Goal: Task Accomplishment & Management: Use online tool/utility

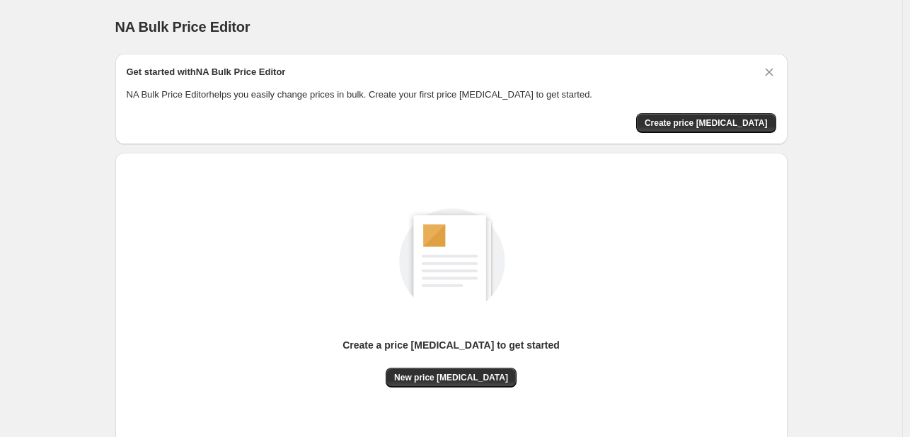
click at [699, 134] on div "Get started with NA Bulk Price Editor NA Bulk Price Editor helps you easily cha…" at bounding box center [451, 99] width 672 height 91
click at [699, 129] on button "Create price change job" at bounding box center [706, 123] width 140 height 20
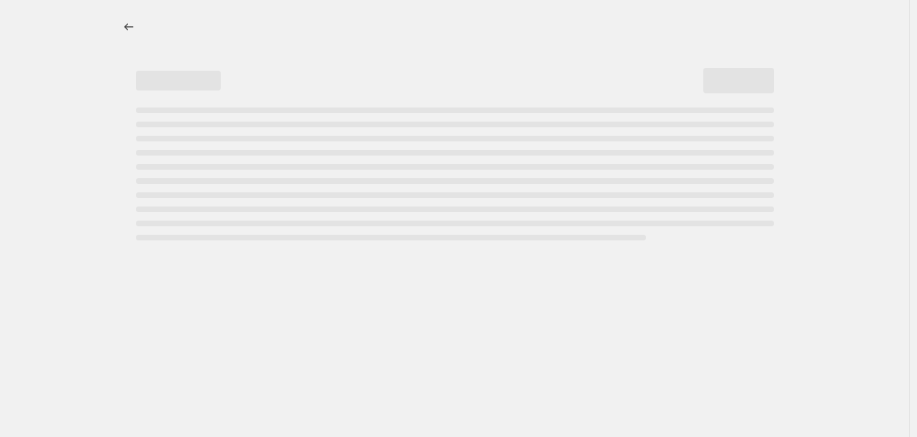
select select "percentage"
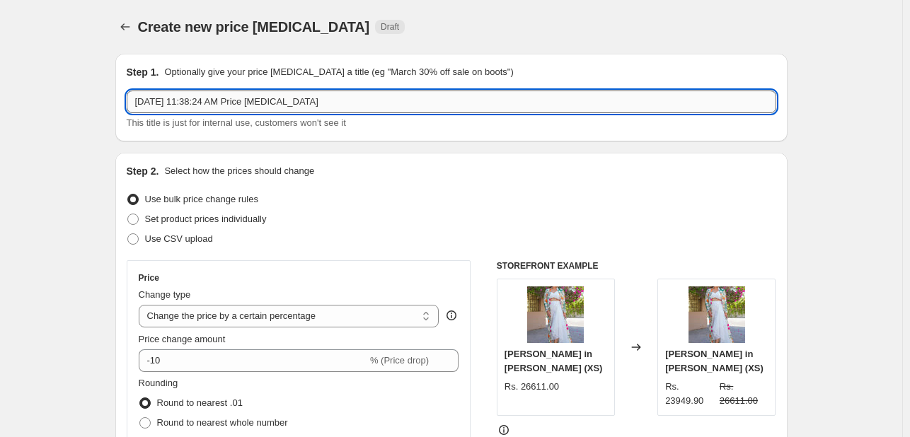
click at [229, 91] on input "Sep 3, 2025, 11:38:24 AM Price change job" at bounding box center [451, 102] width 649 height 23
type input "15% OFF"
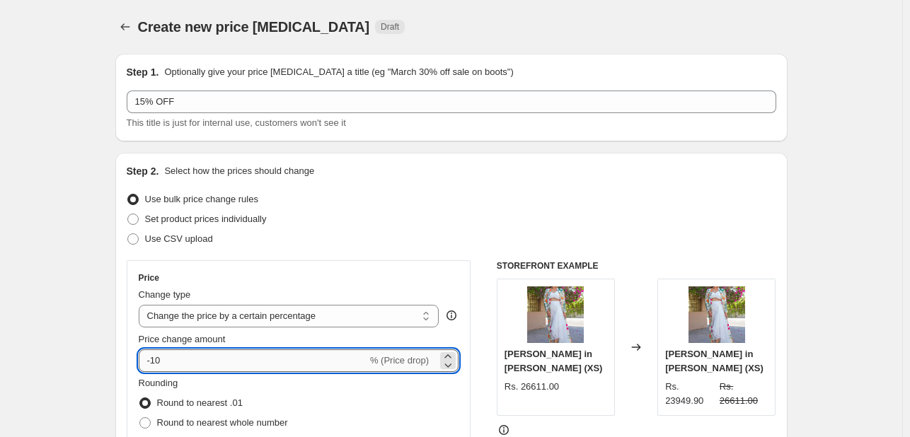
click at [176, 363] on input "-10" at bounding box center [253, 360] width 228 height 23
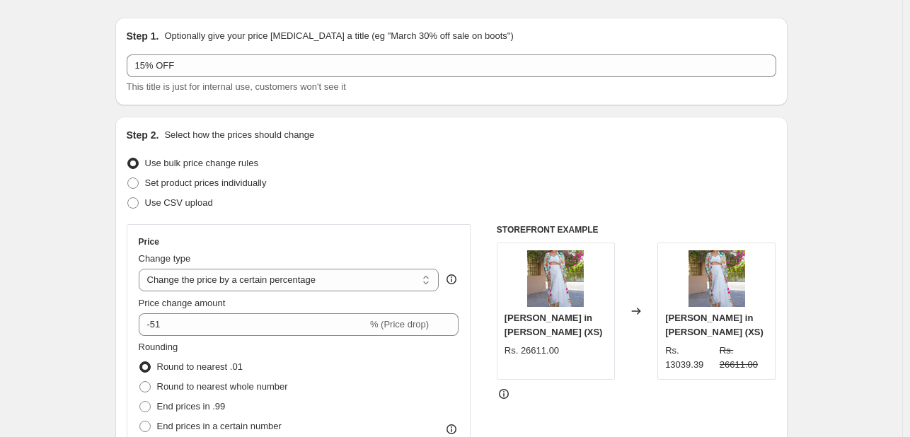
scroll to position [37, 0]
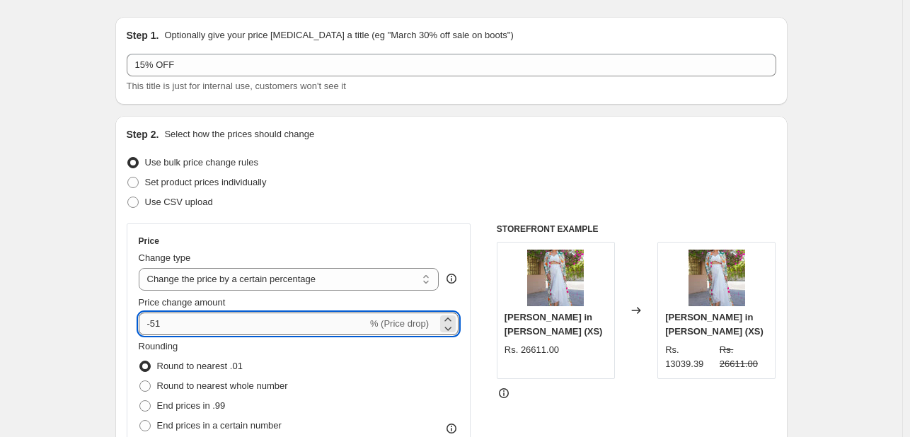
click at [211, 325] on input "-51" at bounding box center [253, 324] width 228 height 23
type input "-5"
type input "-15"
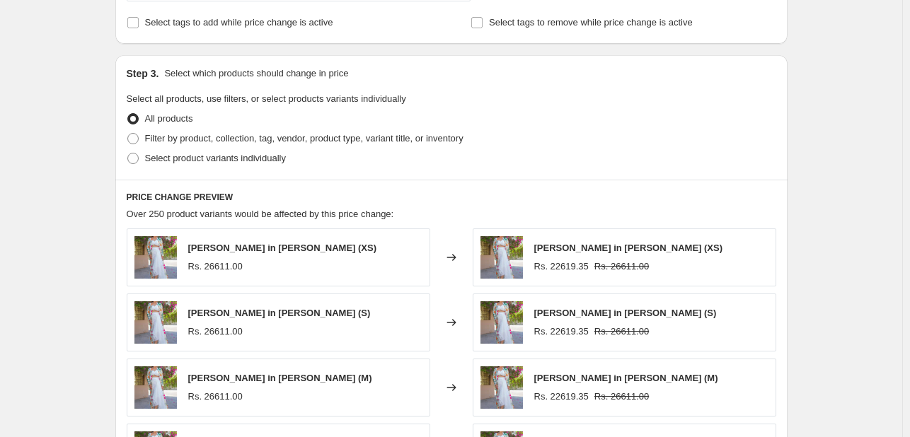
scroll to position [630, 0]
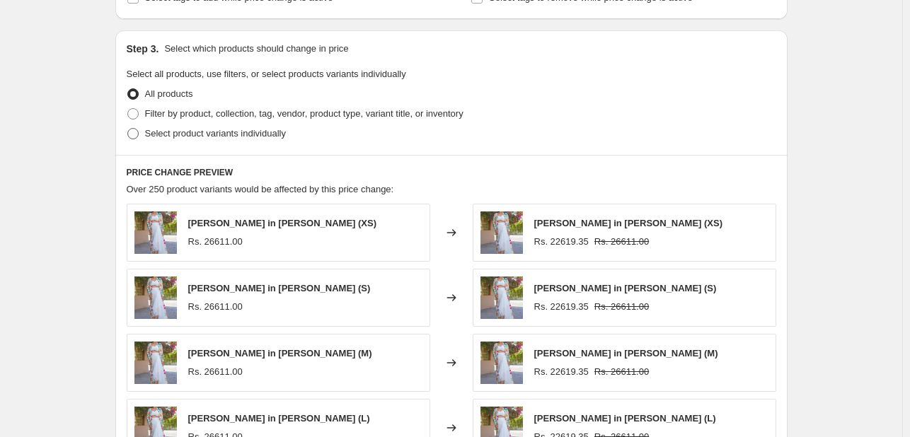
click at [136, 138] on span at bounding box center [132, 133] width 11 height 11
click at [128, 129] on input "Select product variants individually" at bounding box center [127, 128] width 1 height 1
radio input "true"
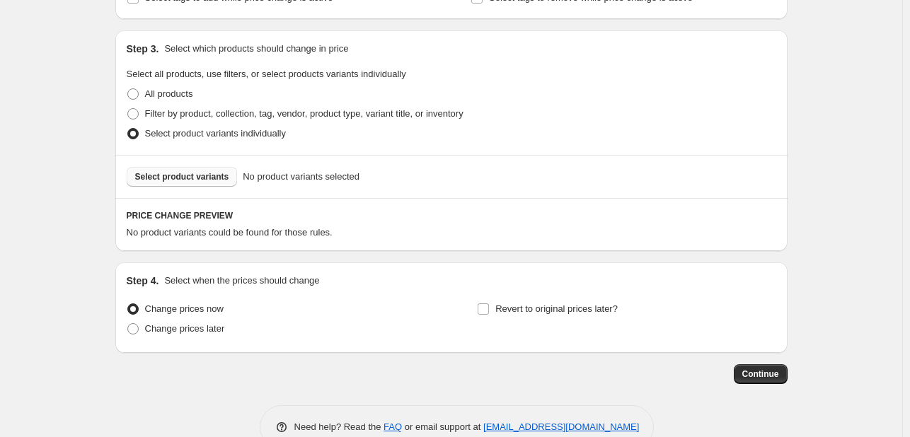
click at [204, 178] on span "Select product variants" at bounding box center [182, 176] width 94 height 11
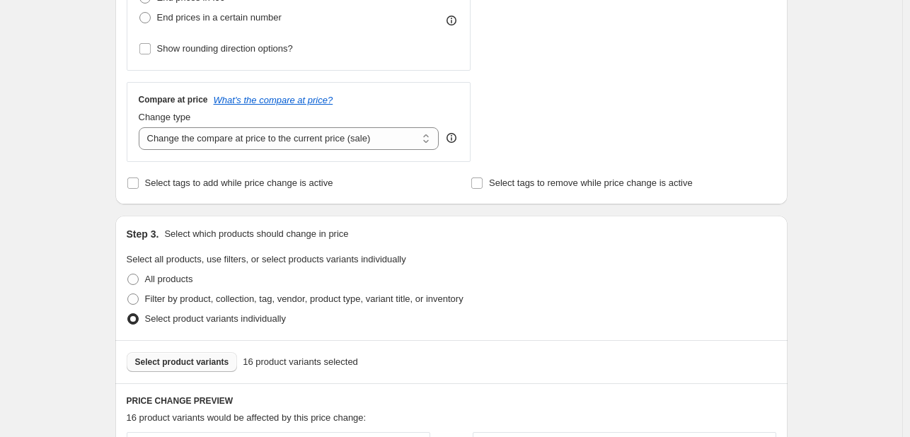
scroll to position [444, 0]
click at [166, 360] on span "Select product variants" at bounding box center [182, 362] width 94 height 11
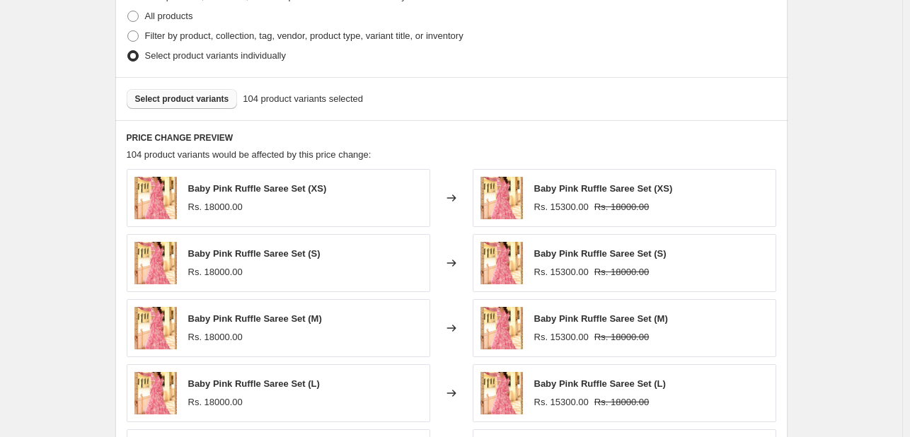
scroll to position [670, 0]
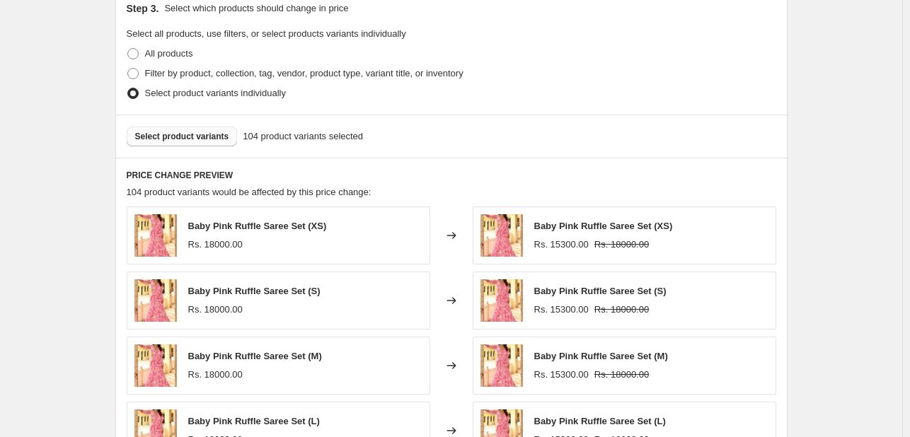
click at [187, 139] on span "Select product variants" at bounding box center [182, 136] width 94 height 11
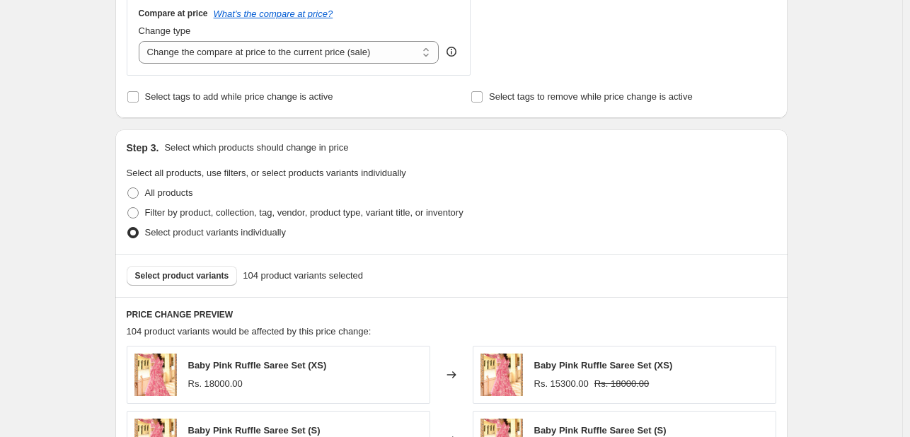
scroll to position [489, 0]
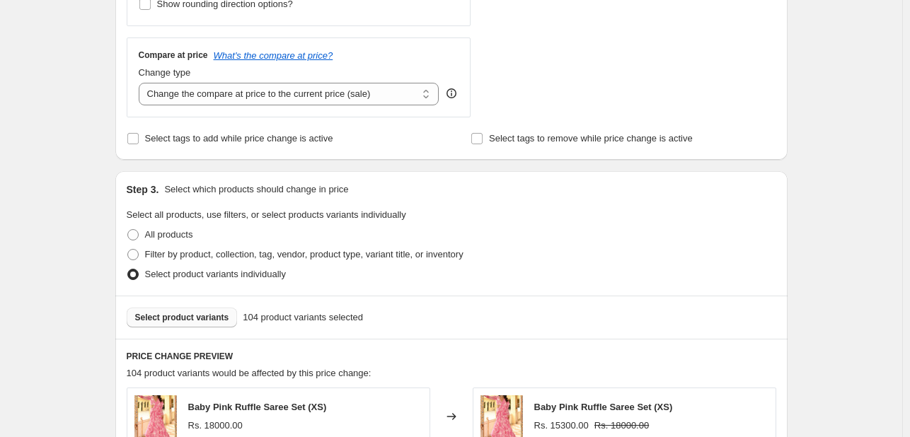
click at [166, 326] on button "Select product variants" at bounding box center [182, 318] width 111 height 20
click at [186, 318] on span "Select product variants" at bounding box center [182, 317] width 94 height 11
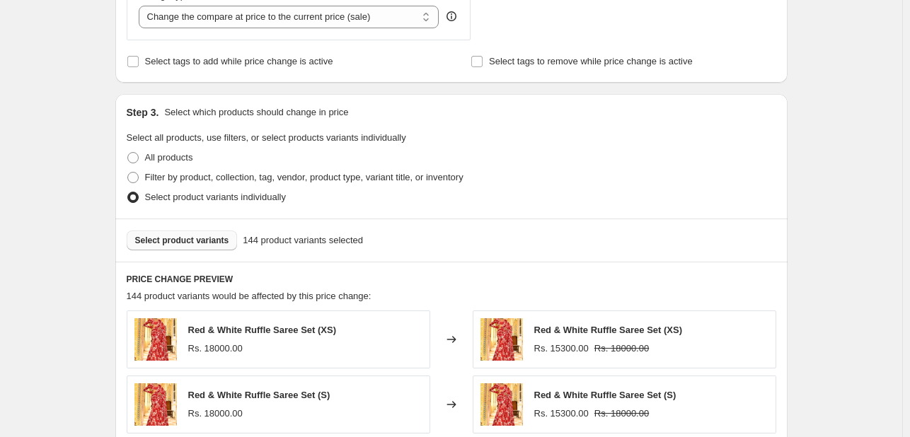
scroll to position [533, 0]
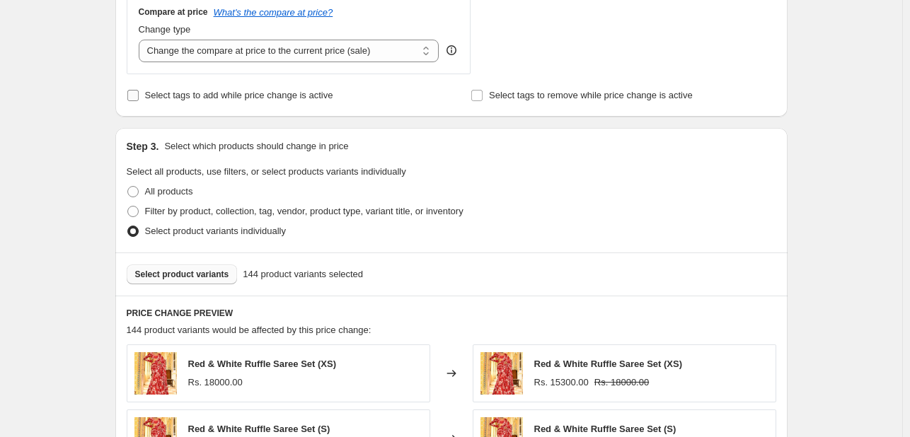
click at [214, 100] on span "Select tags to add while price change is active" at bounding box center [239, 95] width 188 height 11
click at [139, 100] on input "Select tags to add while price change is active" at bounding box center [132, 95] width 11 height 11
checkbox input "true"
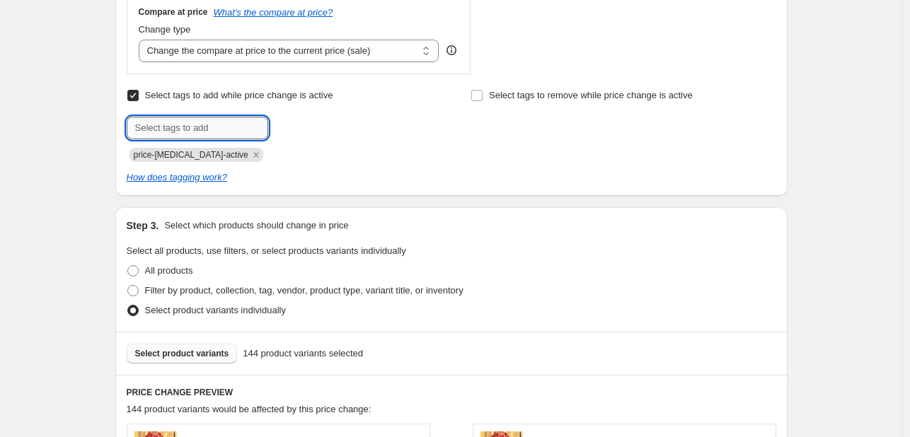
click at [210, 121] on input "text" at bounding box center [197, 128] width 141 height 23
paste input "upto40%sale"
type input "upto40%sale"
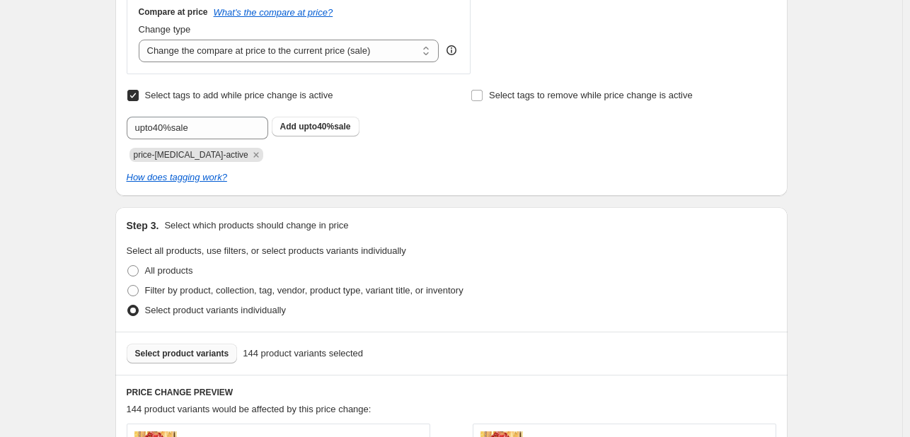
click at [318, 164] on div "Select tags to add while price change is active Submit upto40%sale Add upto40%s…" at bounding box center [451, 135] width 649 height 99
click at [316, 133] on button "Add upto40%sale" at bounding box center [316, 127] width 88 height 20
click at [339, 125] on div at bounding box center [279, 128] width 305 height 23
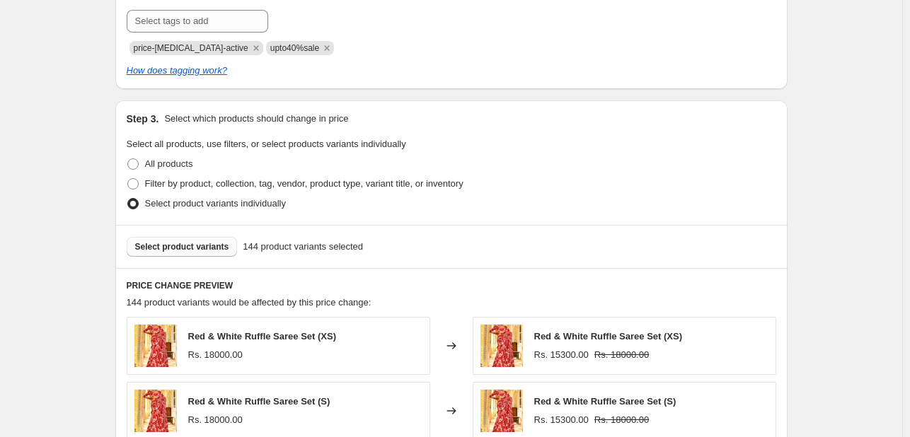
scroll to position [1098, 0]
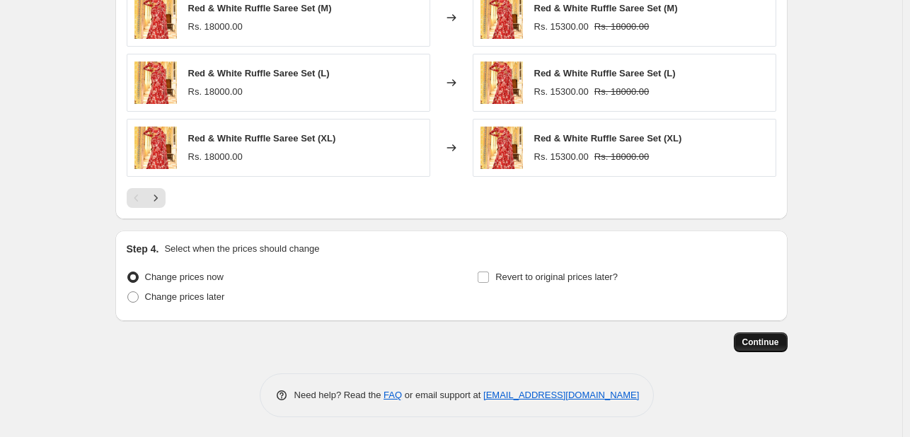
click at [772, 343] on span "Continue" at bounding box center [760, 342] width 37 height 11
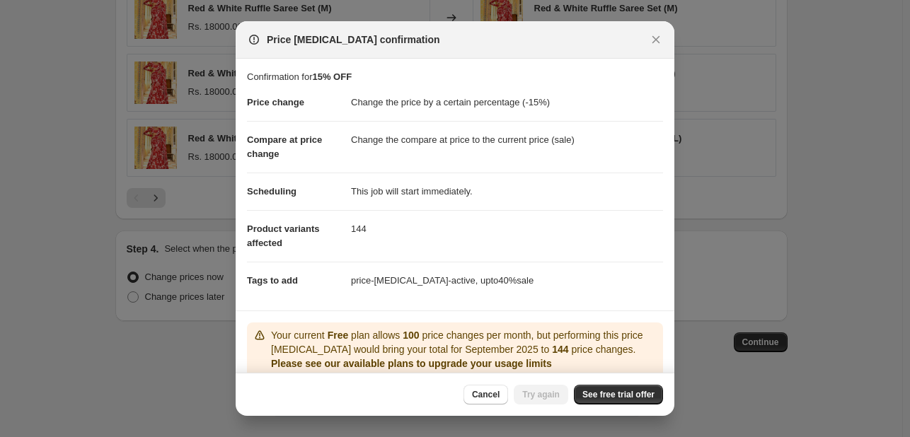
scroll to position [93, 0]
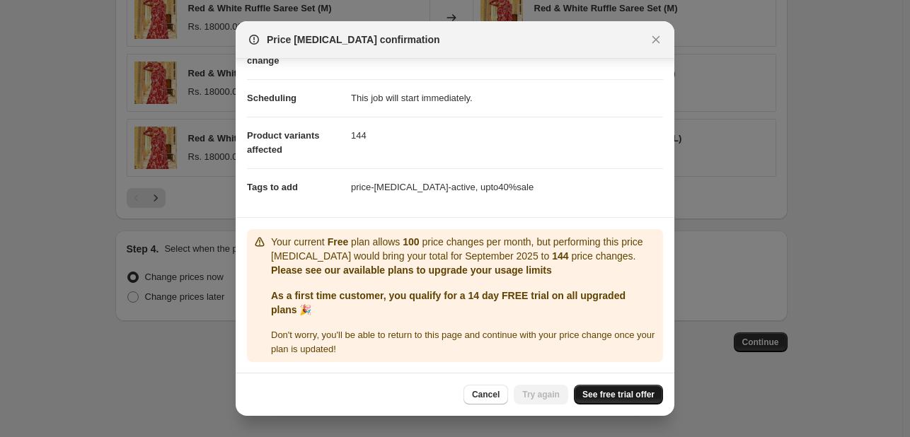
click at [626, 390] on span "See free trial offer" at bounding box center [618, 394] width 72 height 11
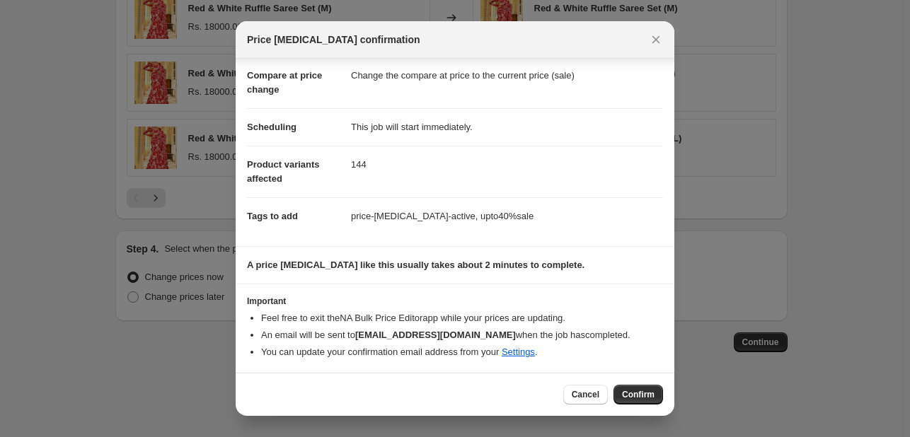
scroll to position [0, 0]
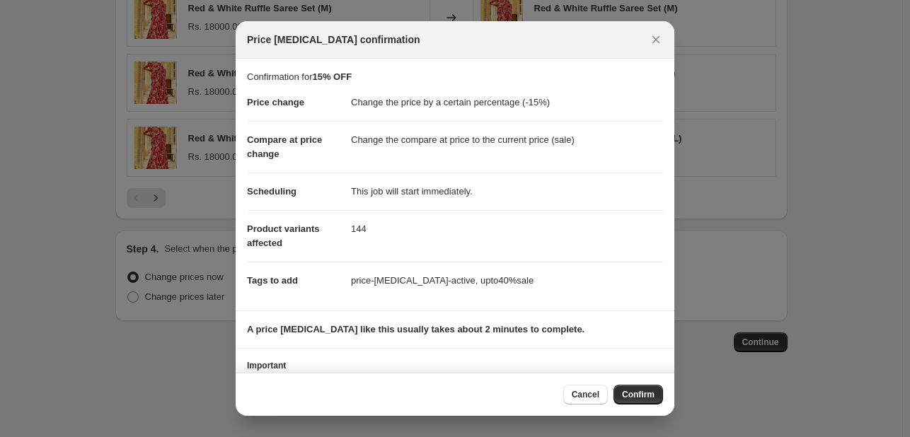
click at [645, 405] on div "Cancel Confirm" at bounding box center [455, 394] width 438 height 43
click at [634, 395] on span "Confirm" at bounding box center [638, 394] width 33 height 11
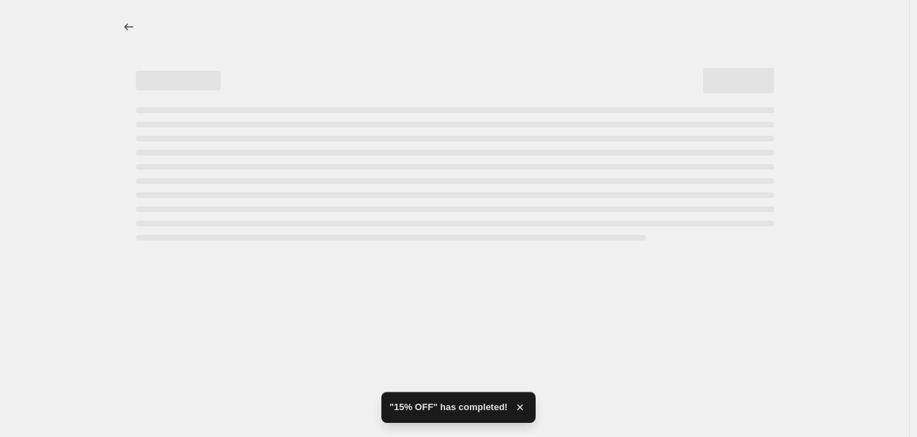
select select "percentage"
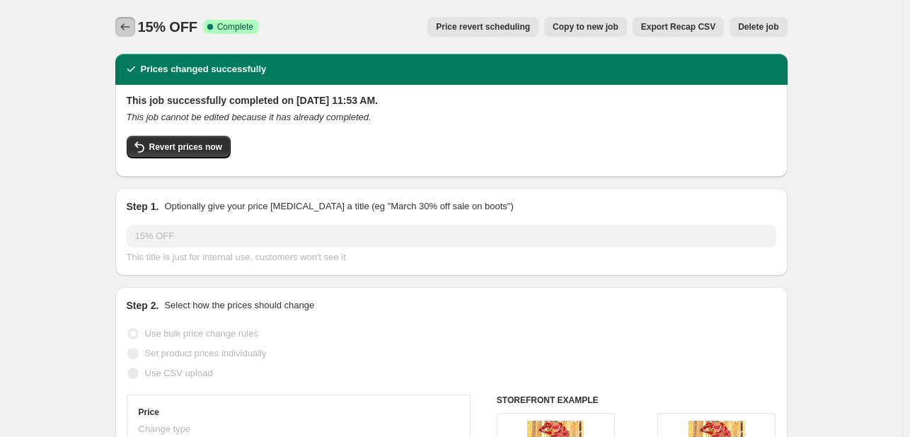
click at [127, 28] on icon "Price change jobs" at bounding box center [125, 27] width 14 height 14
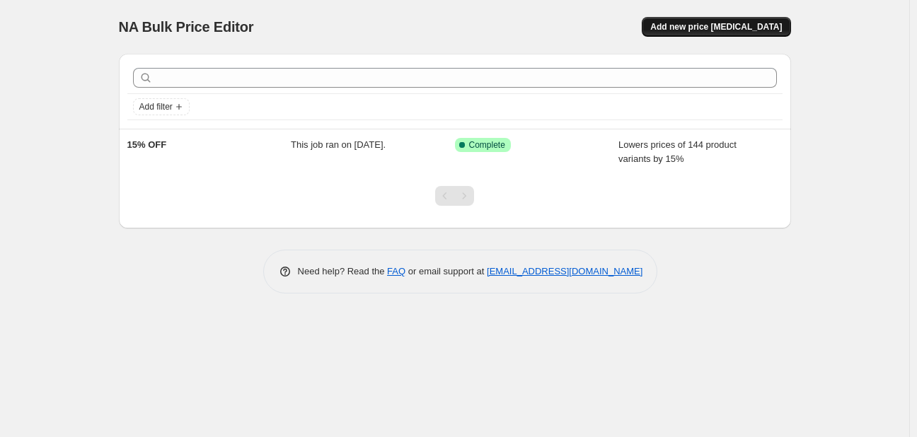
click at [711, 33] on button "Add new price change job" at bounding box center [715, 27] width 149 height 20
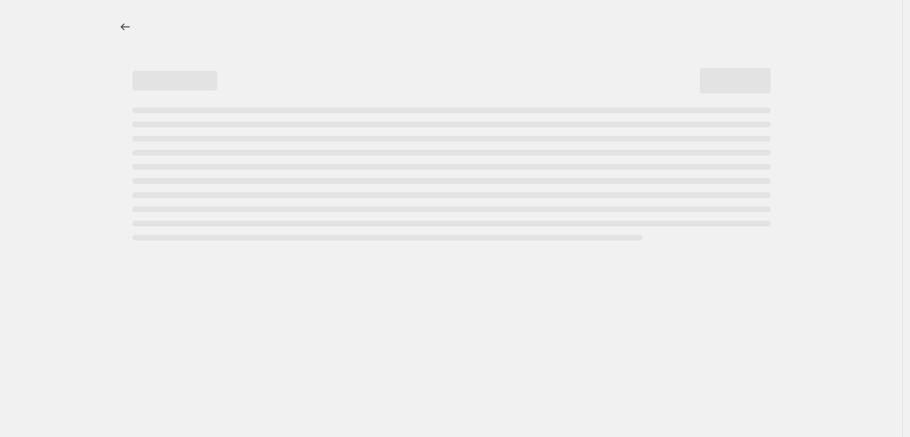
select select "percentage"
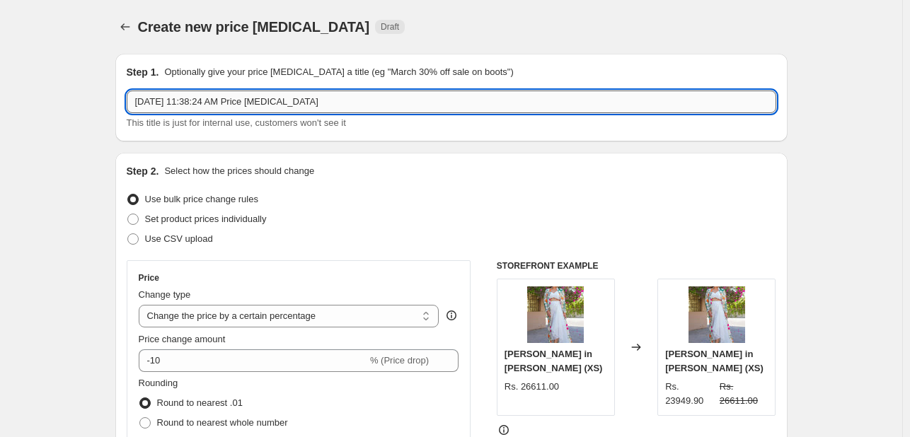
click at [180, 107] on input "Sep 3, 2025, 11:38:24 AM Price change job" at bounding box center [451, 102] width 649 height 23
type input "20% OFF"
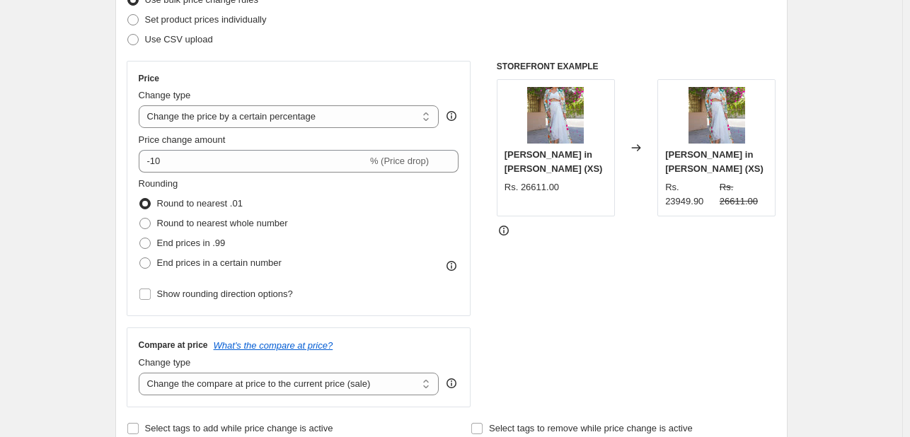
scroll to position [202, 0]
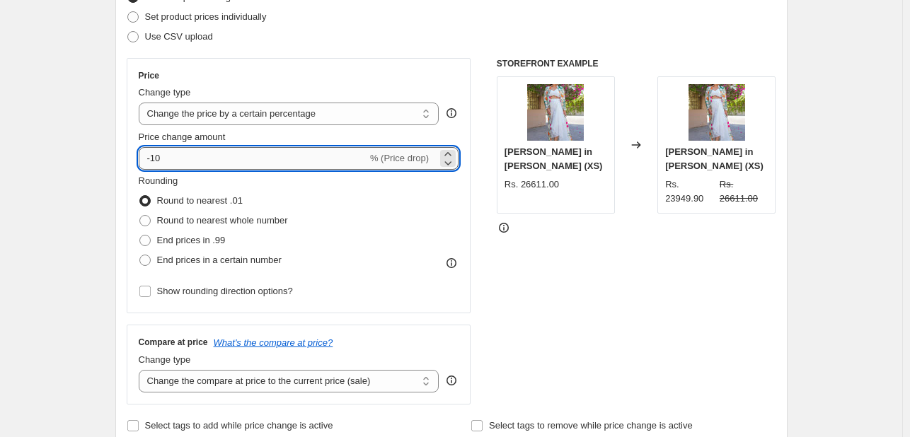
click at [231, 151] on input "-10" at bounding box center [253, 158] width 228 height 23
type input "-1"
type input "-20"
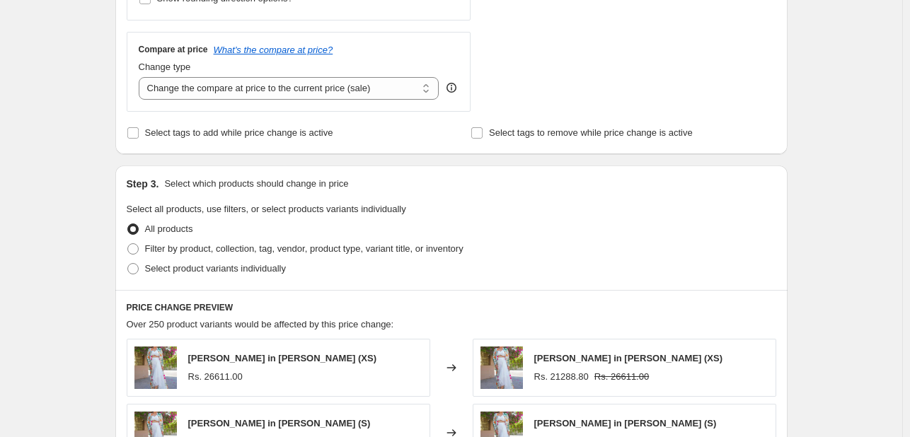
scroll to position [509, 0]
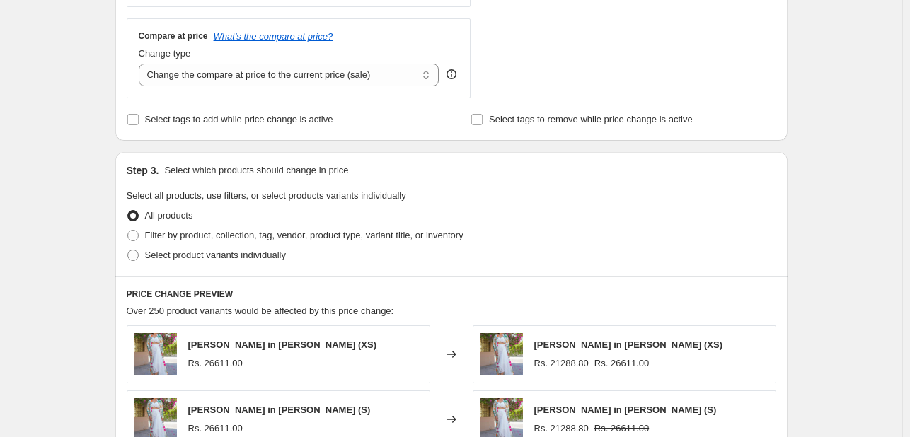
click at [156, 117] on span "Select tags to add while price change is active" at bounding box center [239, 119] width 188 height 11
click at [139, 117] on input "Select tags to add while price change is active" at bounding box center [132, 119] width 11 height 11
checkbox input "true"
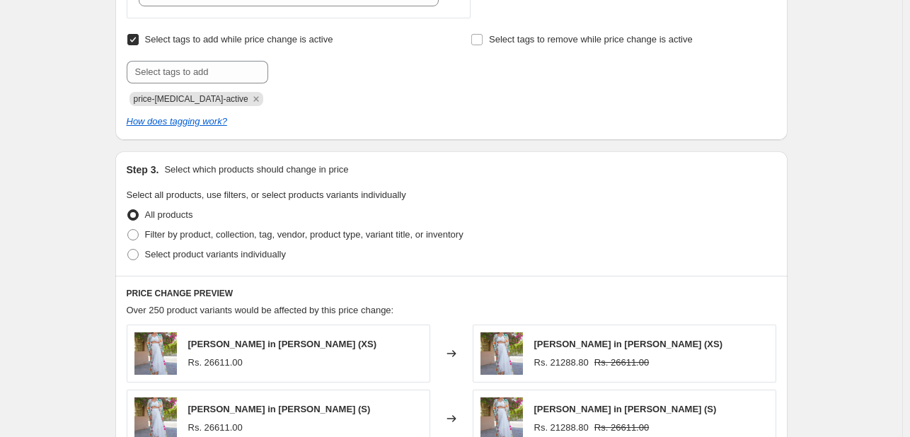
scroll to position [618, 0]
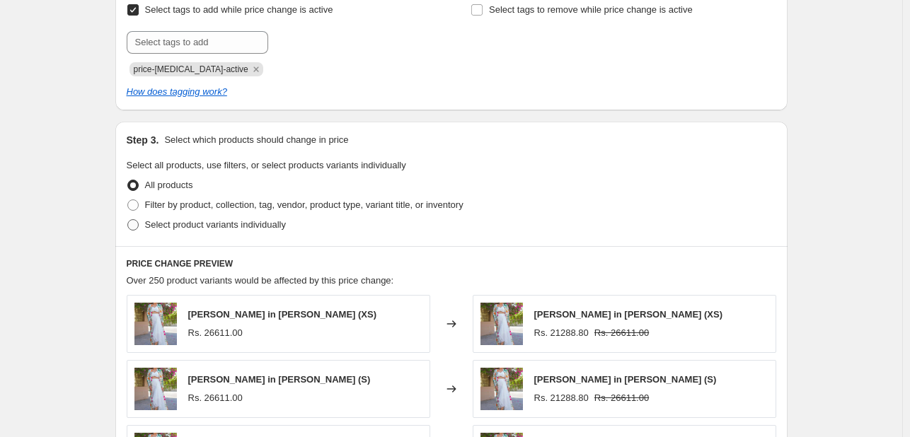
click at [181, 228] on span "Select product variants individually" at bounding box center [215, 224] width 141 height 11
click at [128, 220] on input "Select product variants individually" at bounding box center [127, 219] width 1 height 1
radio input "true"
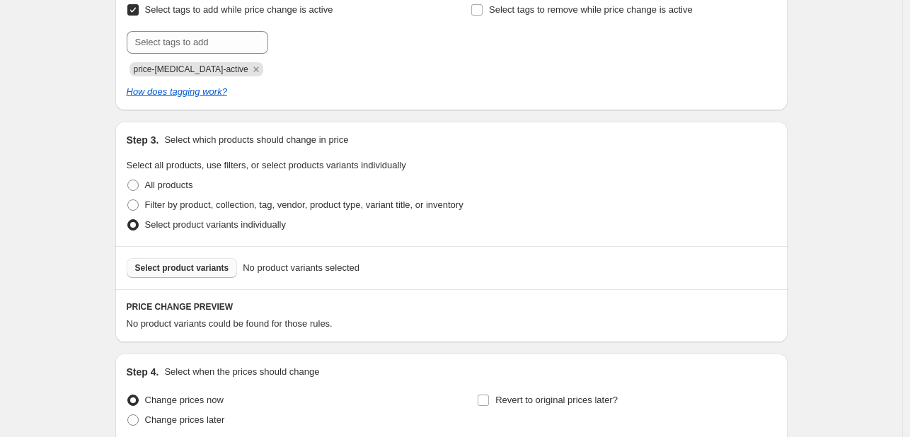
click at [187, 265] on span "Select product variants" at bounding box center [182, 267] width 94 height 11
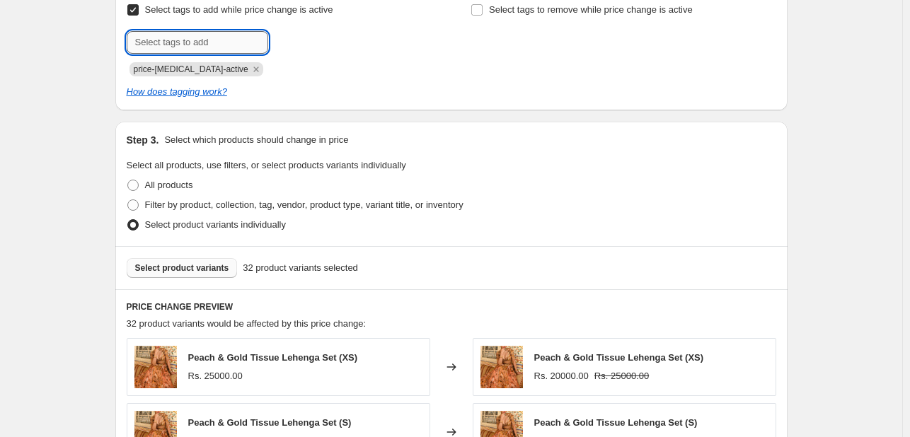
click at [181, 46] on input "text" at bounding box center [197, 42] width 141 height 23
paste input "upto40%sale"
type input "upto40%sale"
click at [308, 46] on span "upto40%sale" at bounding box center [324, 41] width 52 height 10
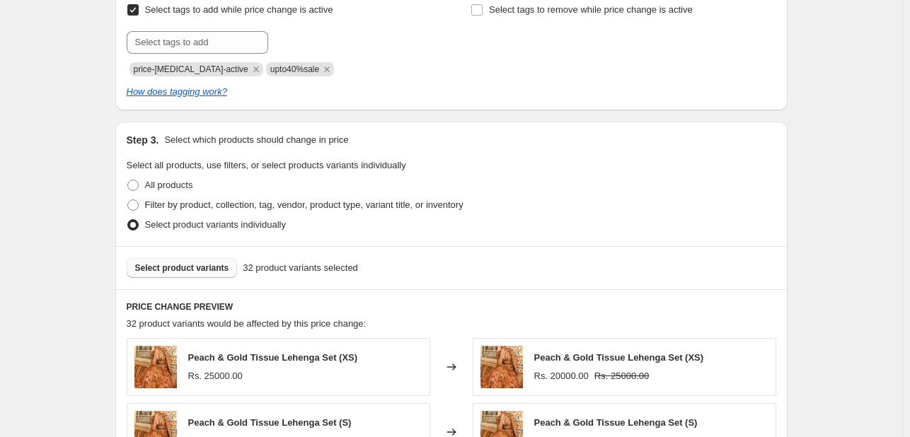
click at [116, 102] on div "Step 1. Optionally give your price change job a title (eg "March 30% off sale o…" at bounding box center [445, 127] width 683 height 1407
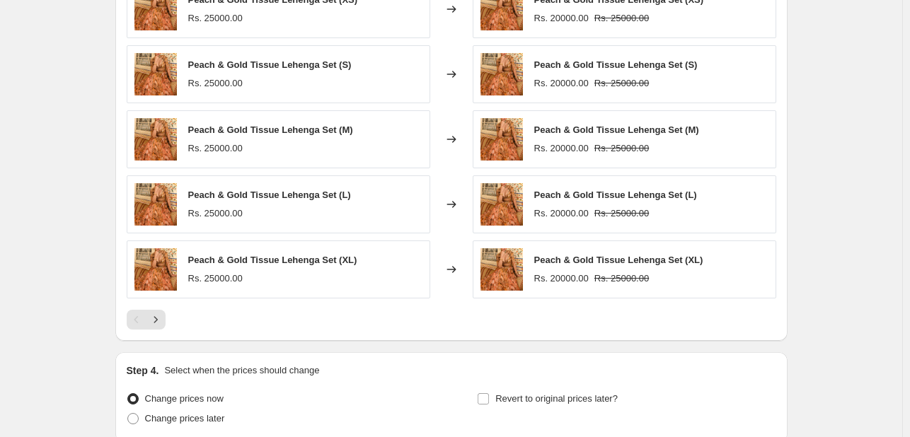
scroll to position [1098, 0]
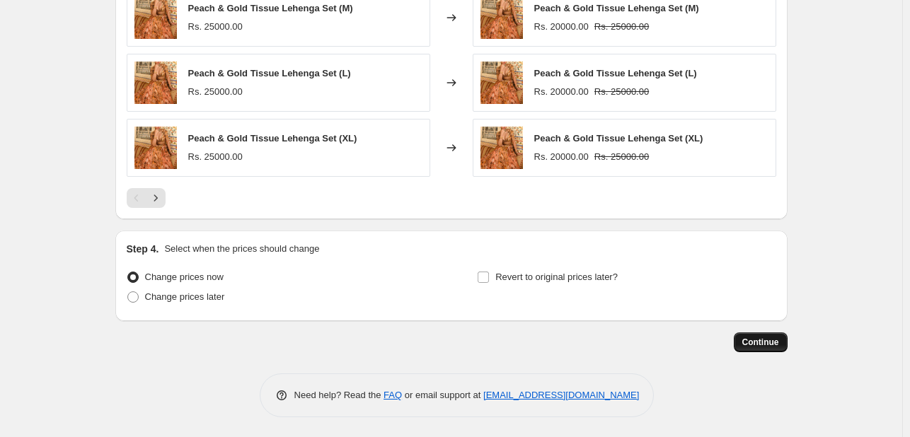
click at [782, 335] on button "Continue" at bounding box center [760, 342] width 54 height 20
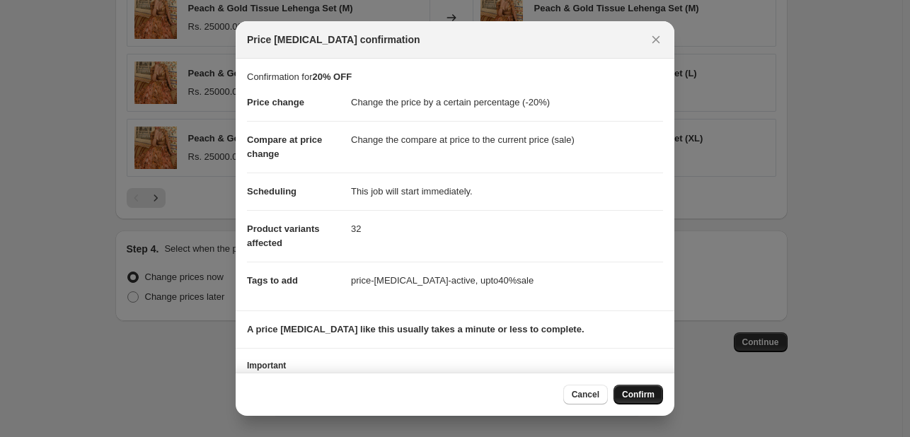
click at [634, 395] on span "Confirm" at bounding box center [638, 394] width 33 height 11
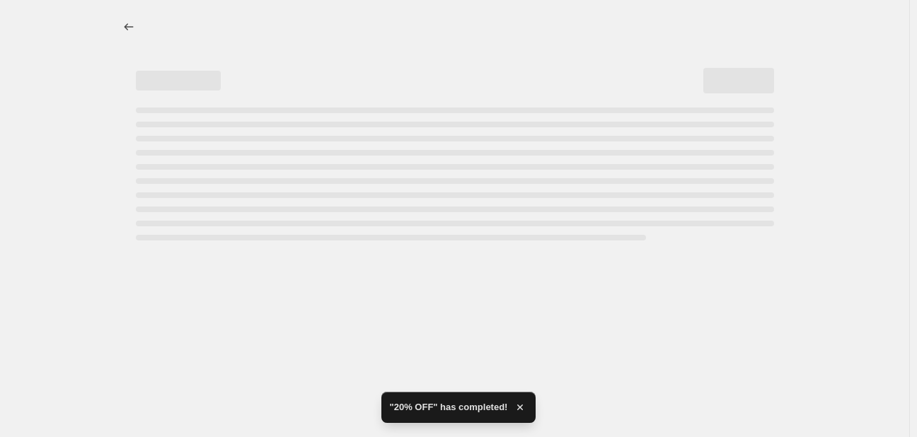
select select "percentage"
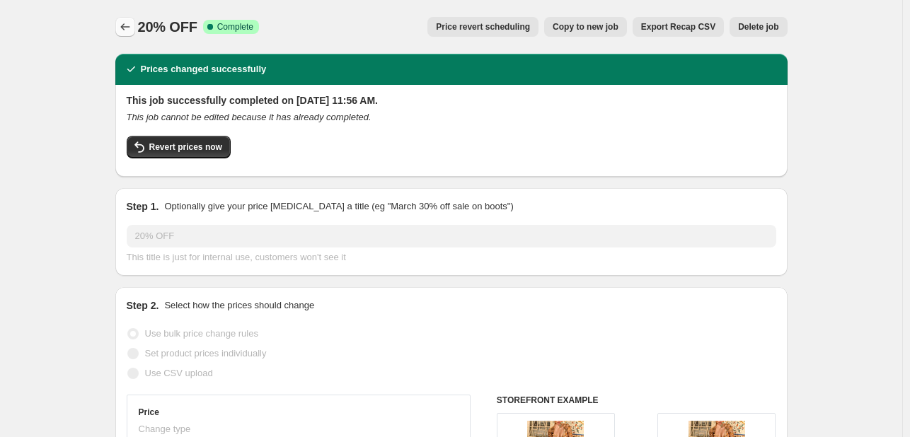
click at [130, 30] on icon "Price change jobs" at bounding box center [125, 27] width 14 height 14
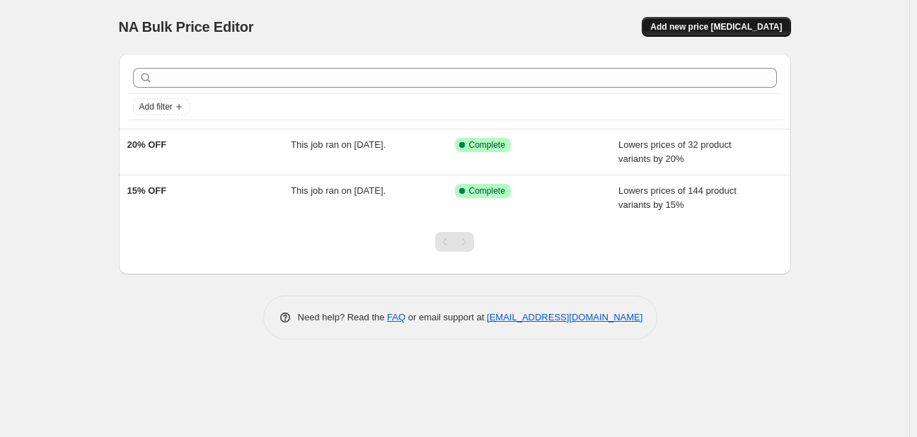
click at [698, 23] on span "Add new price change job" at bounding box center [716, 26] width 132 height 11
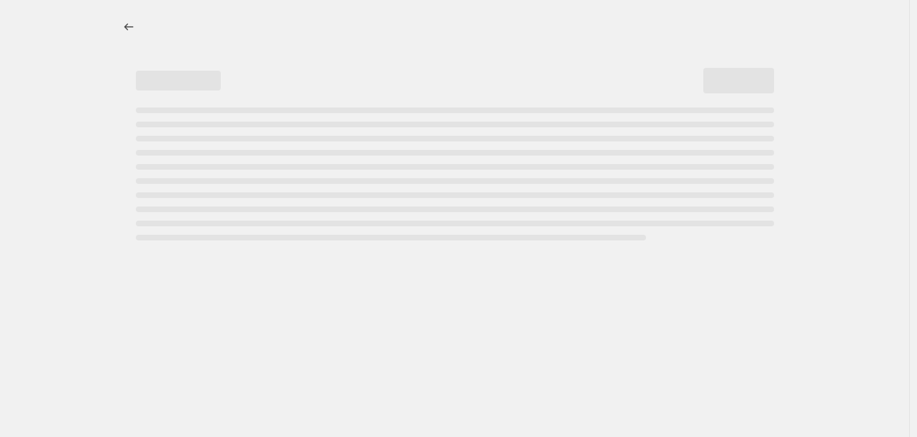
select select "percentage"
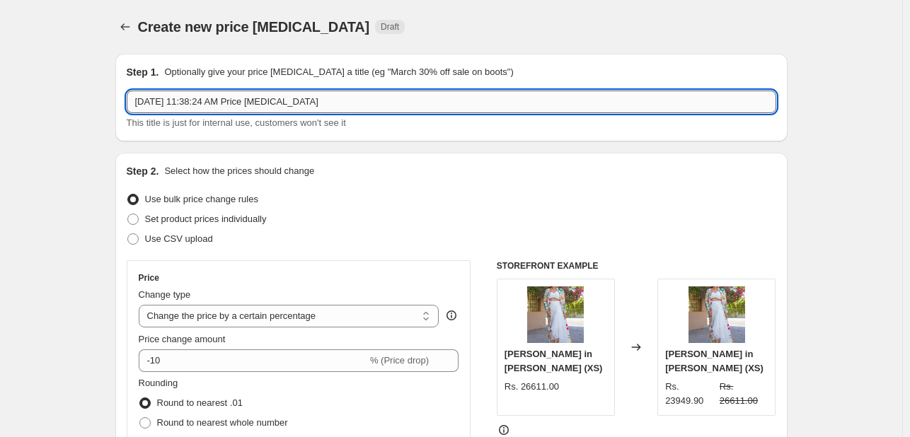
click at [197, 100] on input "Sep 3, 2025, 11:38:24 AM Price change job" at bounding box center [451, 102] width 649 height 23
type input "25% OFF"
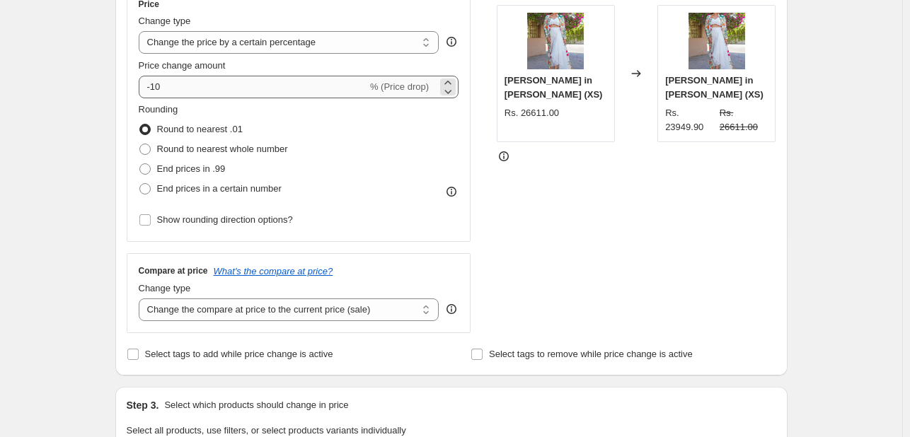
scroll to position [270, 0]
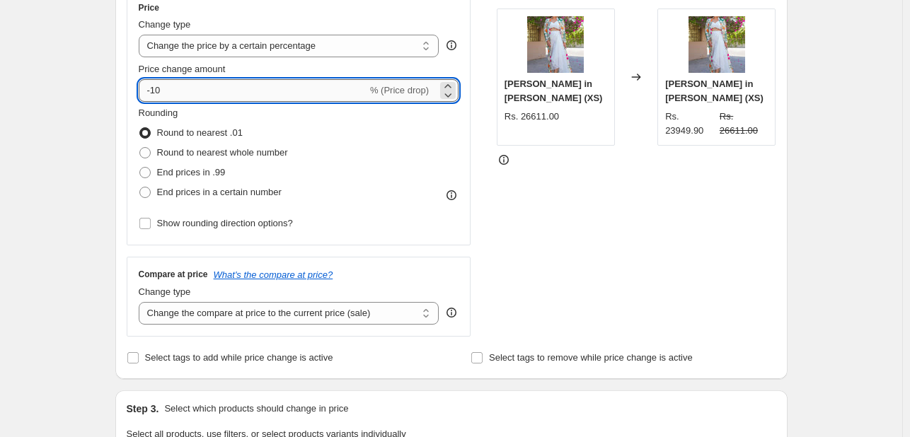
click at [197, 91] on input "-10" at bounding box center [253, 90] width 228 height 23
type input "-1"
type input "-25"
click at [81, 98] on div "Create new price change job. This page is ready Create new price change job Dra…" at bounding box center [451, 437] width 902 height 1414
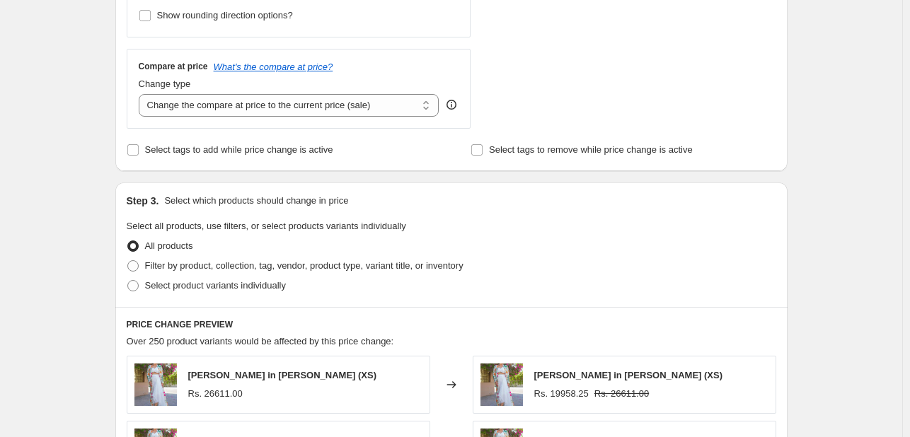
scroll to position [432, 0]
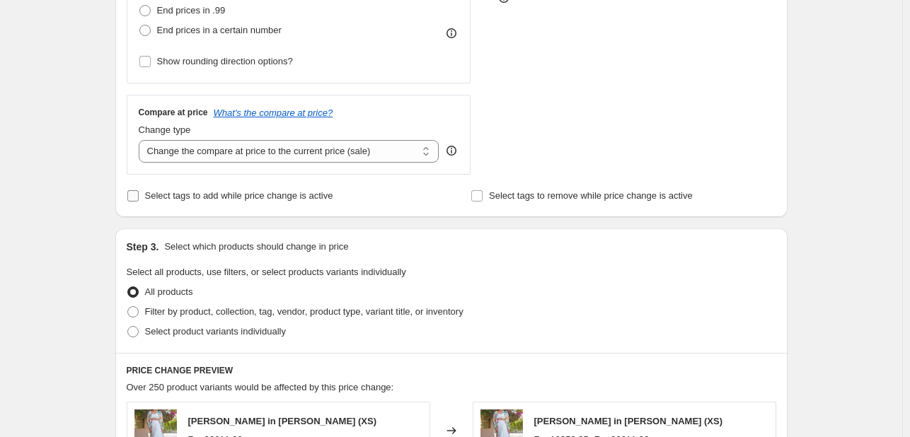
click at [157, 191] on span "Select tags to add while price change is active" at bounding box center [239, 195] width 188 height 11
click at [139, 191] on input "Select tags to add while price change is active" at bounding box center [132, 195] width 11 height 11
checkbox input "true"
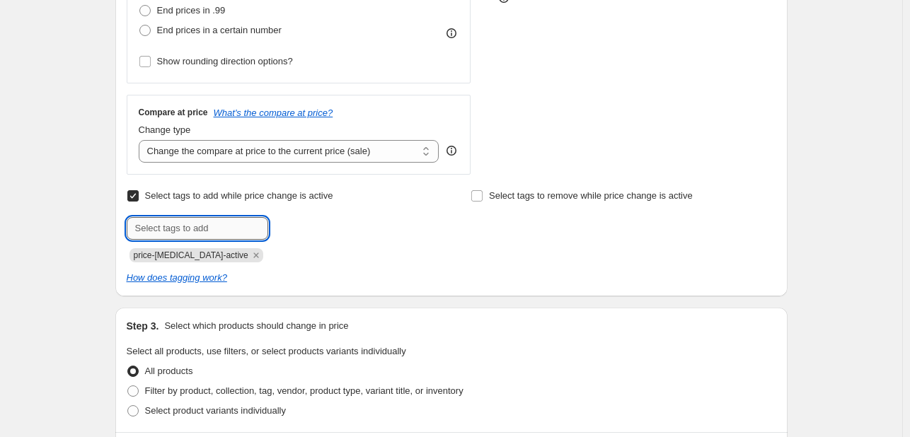
click at [199, 225] on input "text" at bounding box center [197, 228] width 141 height 23
paste input "upto40%sale"
type input "upto40%sale"
click at [307, 231] on span "upto40%sale" at bounding box center [324, 227] width 52 height 10
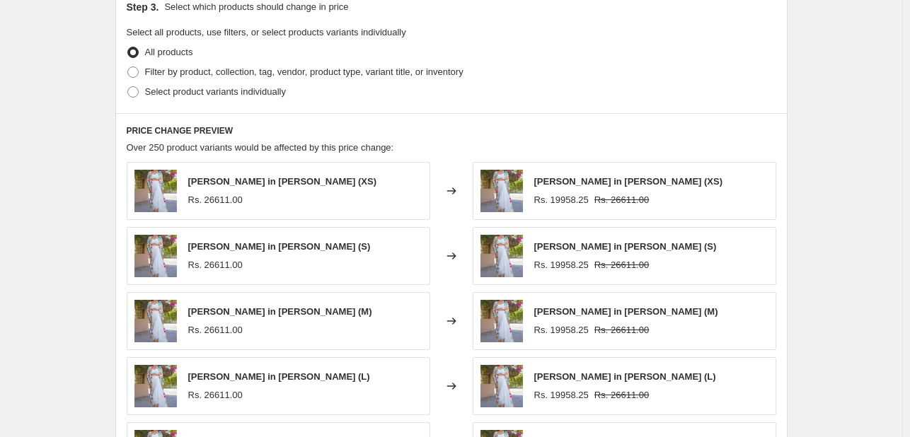
scroll to position [752, 0]
click at [223, 93] on span "Select product variants individually" at bounding box center [215, 91] width 141 height 11
click at [128, 86] on input "Select product variants individually" at bounding box center [127, 86] width 1 height 1
radio input "true"
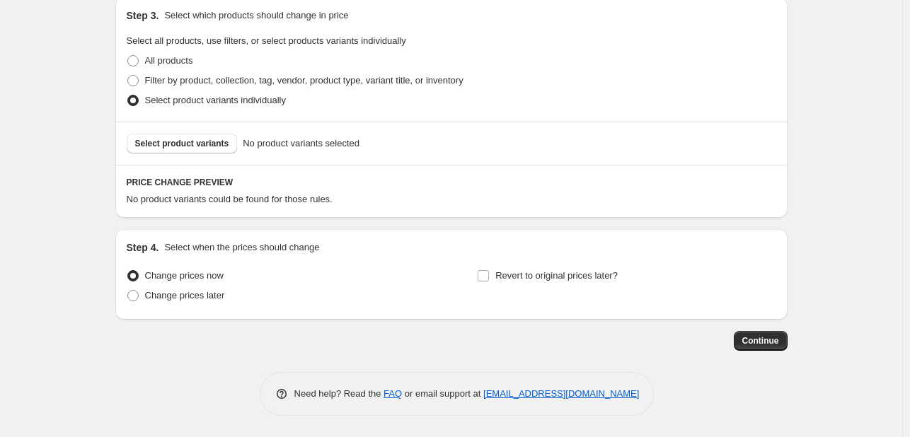
scroll to position [743, 0]
click at [212, 141] on span "Select product variants" at bounding box center [182, 143] width 94 height 11
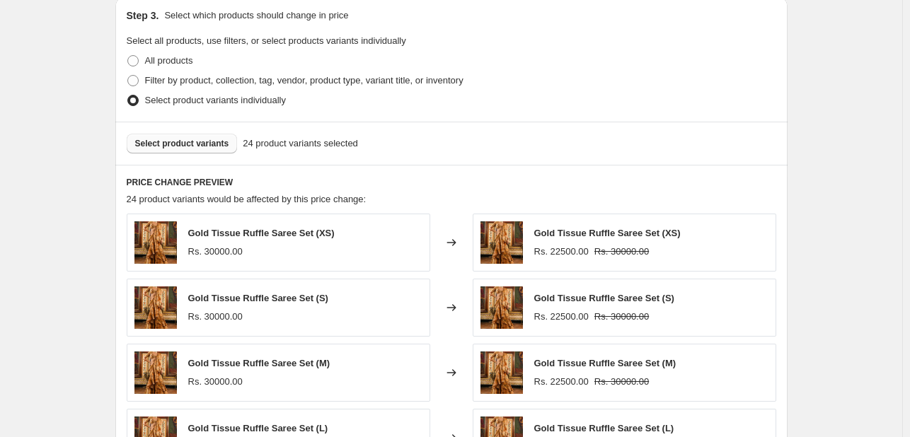
scroll to position [1098, 0]
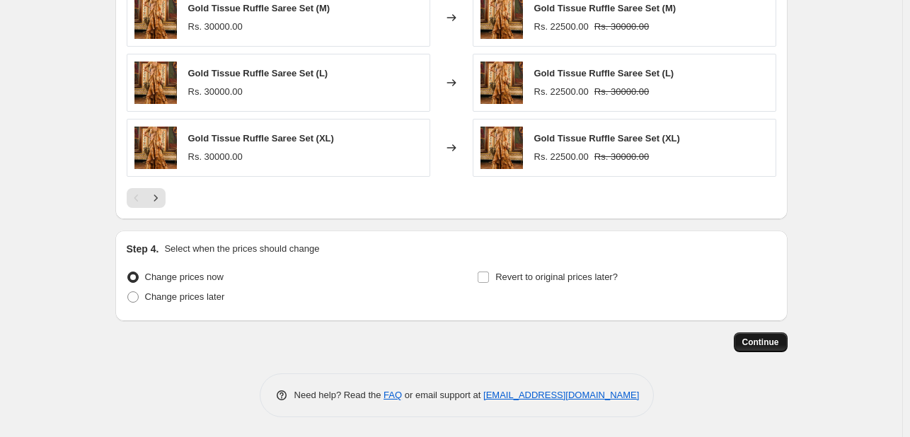
click at [769, 346] on span "Continue" at bounding box center [760, 342] width 37 height 11
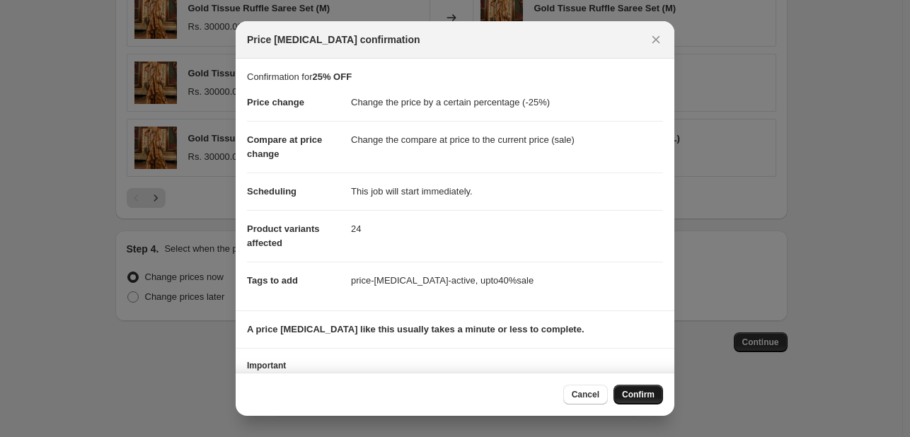
click at [625, 396] on span "Confirm" at bounding box center [638, 394] width 33 height 11
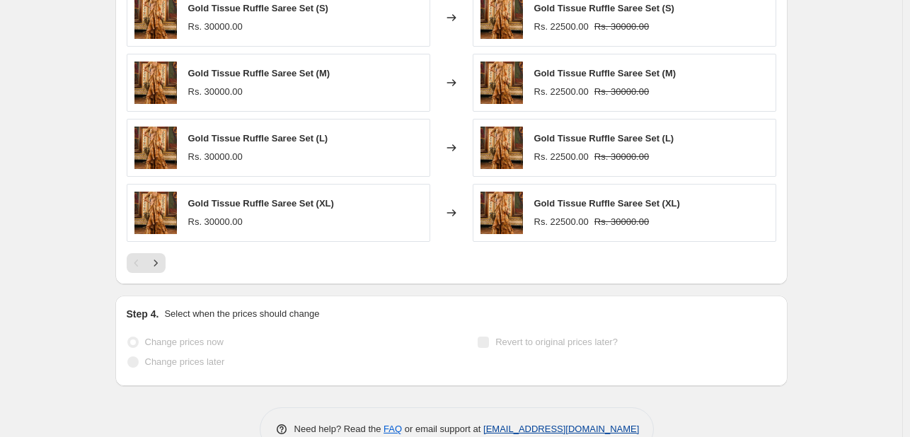
select select "percentage"
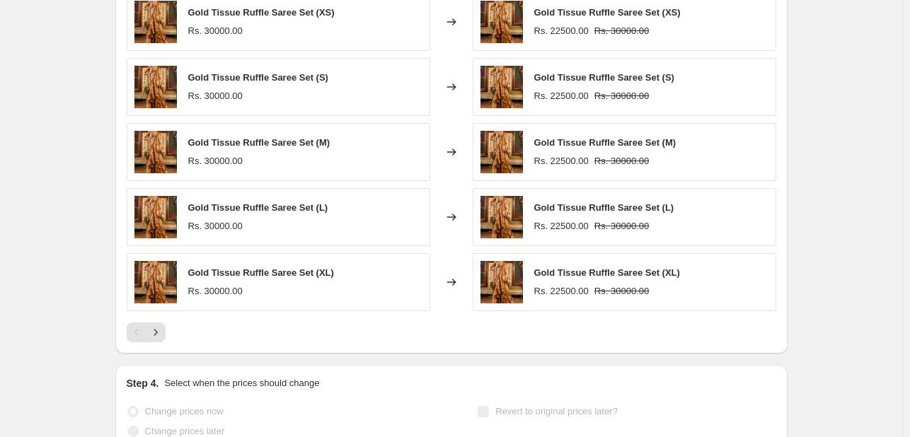
scroll to position [0, 0]
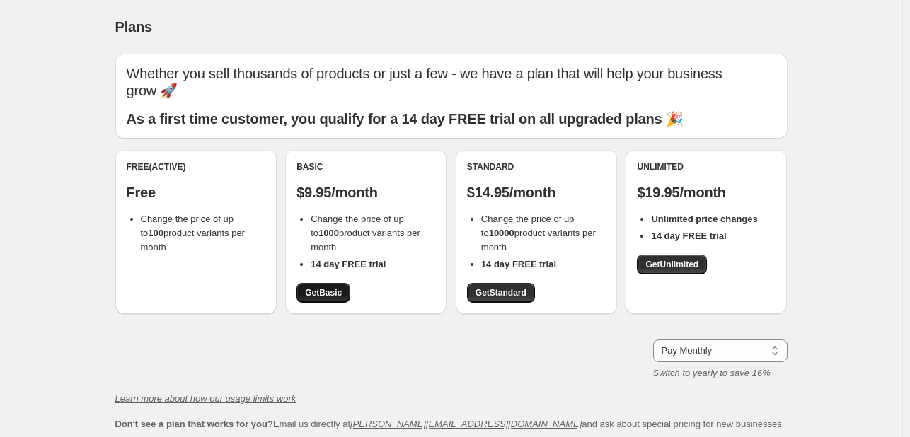
click at [335, 298] on span "Get Basic" at bounding box center [323, 292] width 37 height 11
